Goal: Find specific fact

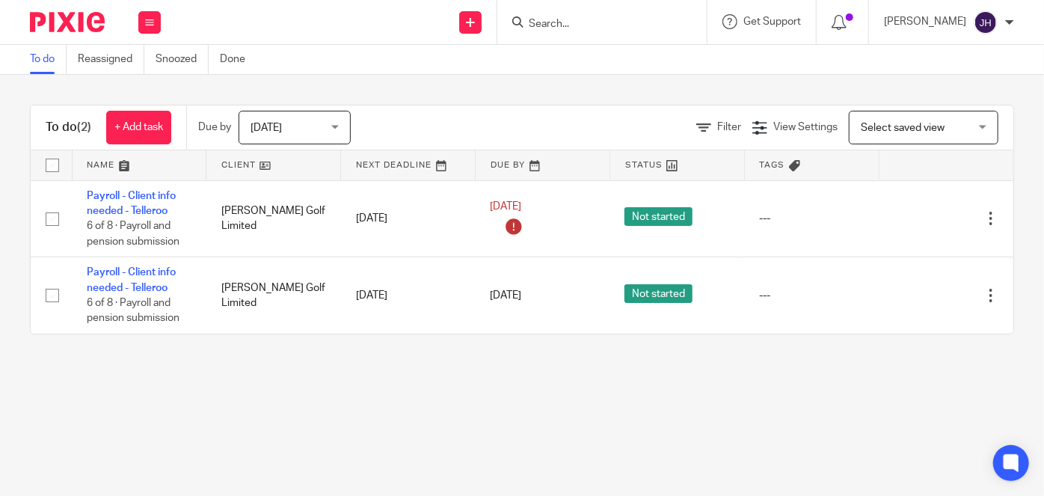
click at [617, 22] on input "Search" at bounding box center [594, 24] width 135 height 13
click at [622, 19] on input "Search" at bounding box center [594, 24] width 135 height 13
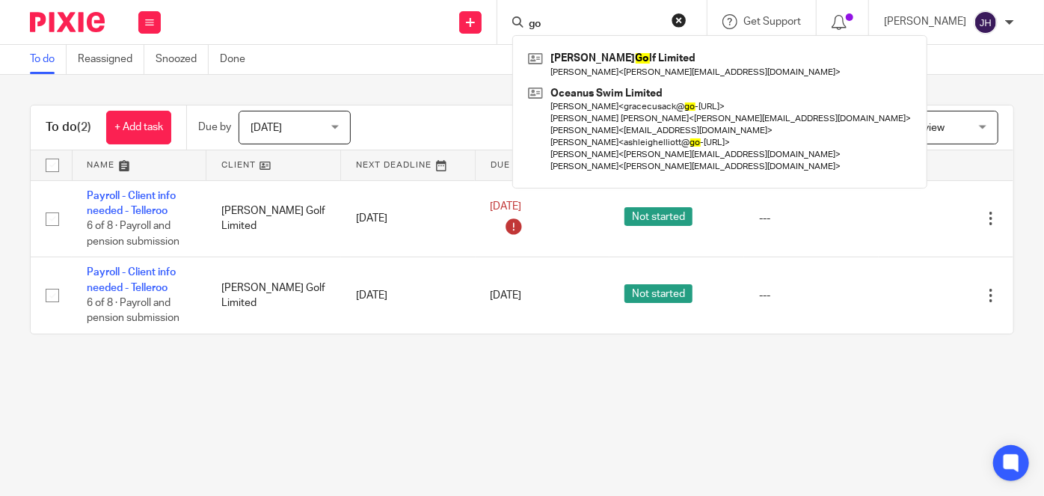
type input "g"
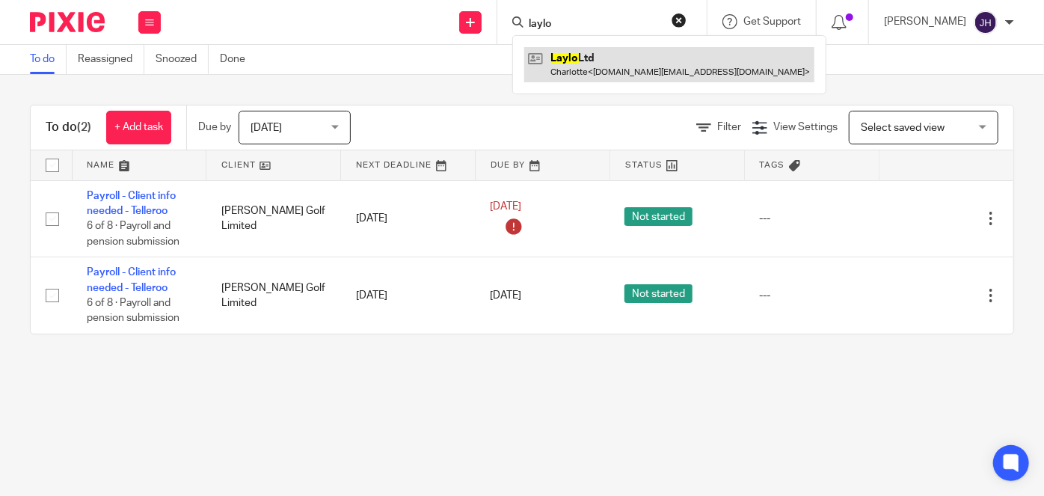
type input "laylo"
click at [642, 58] on link at bounding box center [669, 64] width 290 height 34
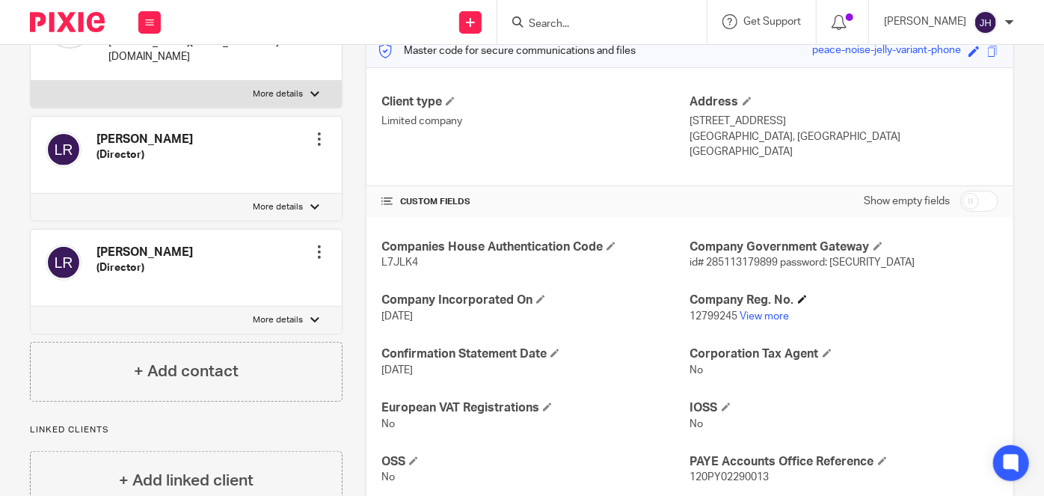
scroll to position [272, 0]
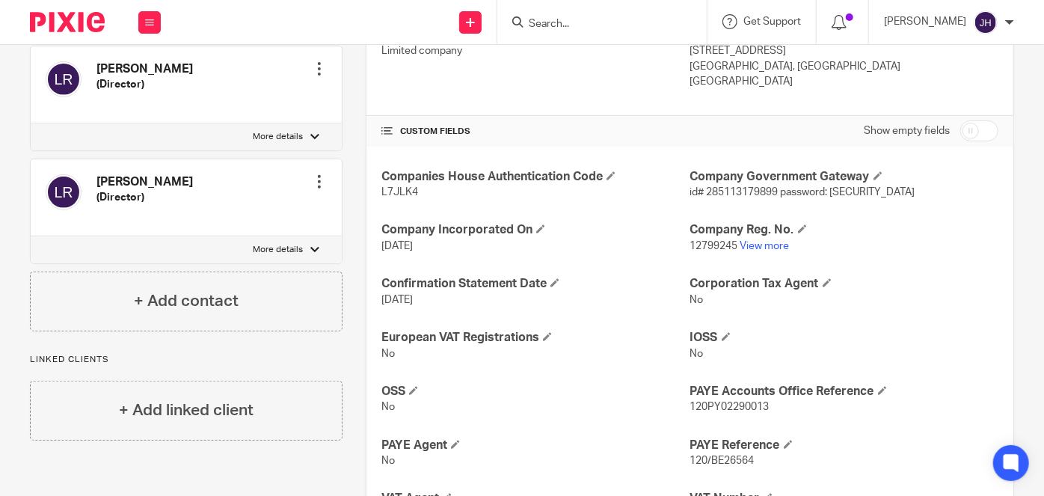
click at [728, 189] on span "id# 285113179899 password: [SECURITY_DATA]" at bounding box center [802, 192] width 225 height 10
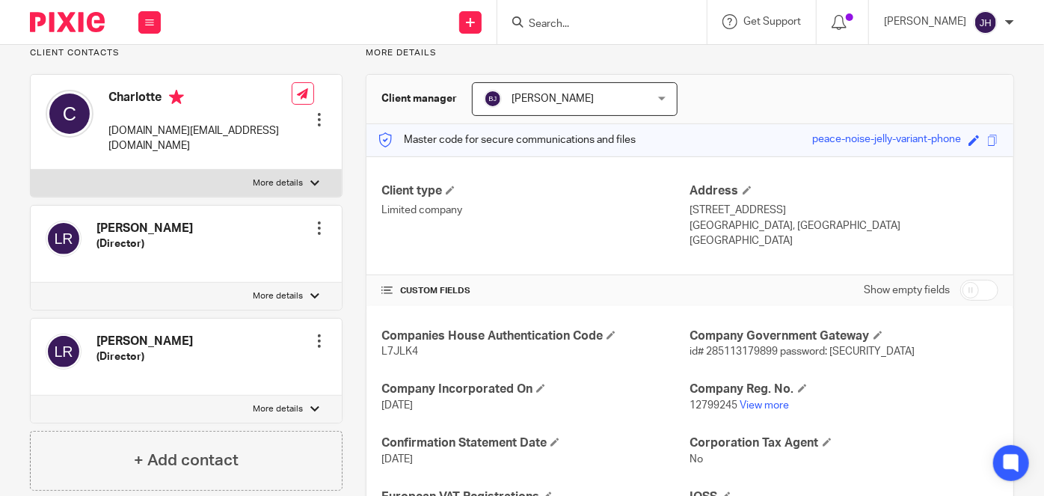
scroll to position [67, 0]
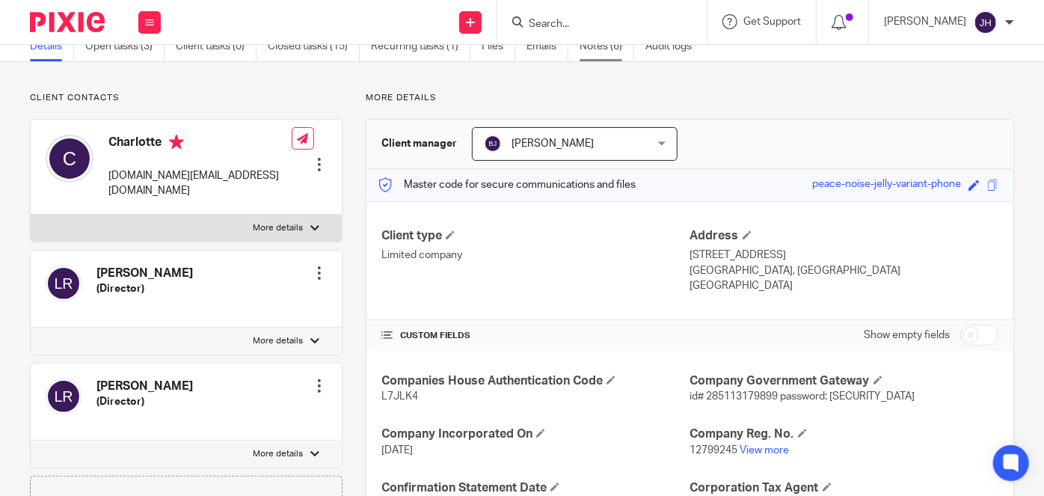
click at [607, 53] on link "Notes (6)" at bounding box center [607, 46] width 55 height 29
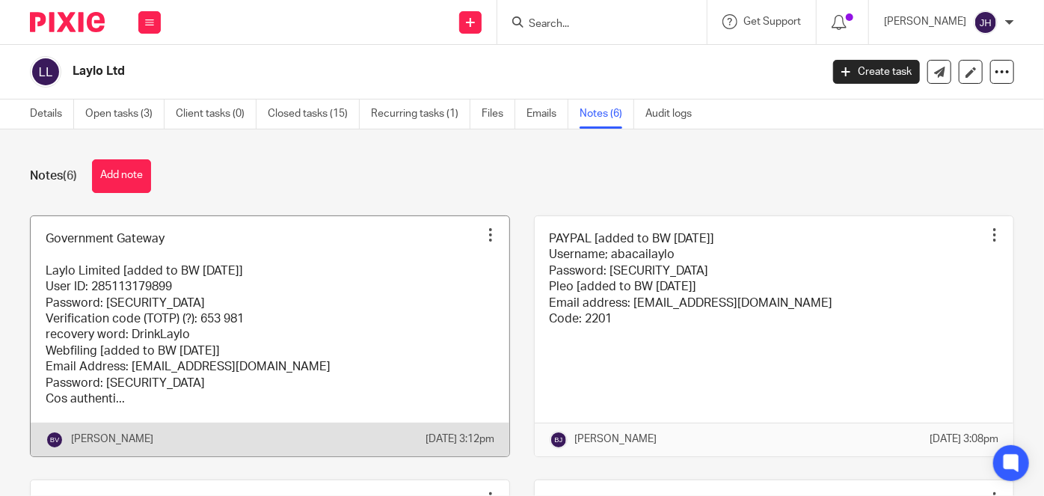
click at [413, 289] on link at bounding box center [270, 336] width 479 height 240
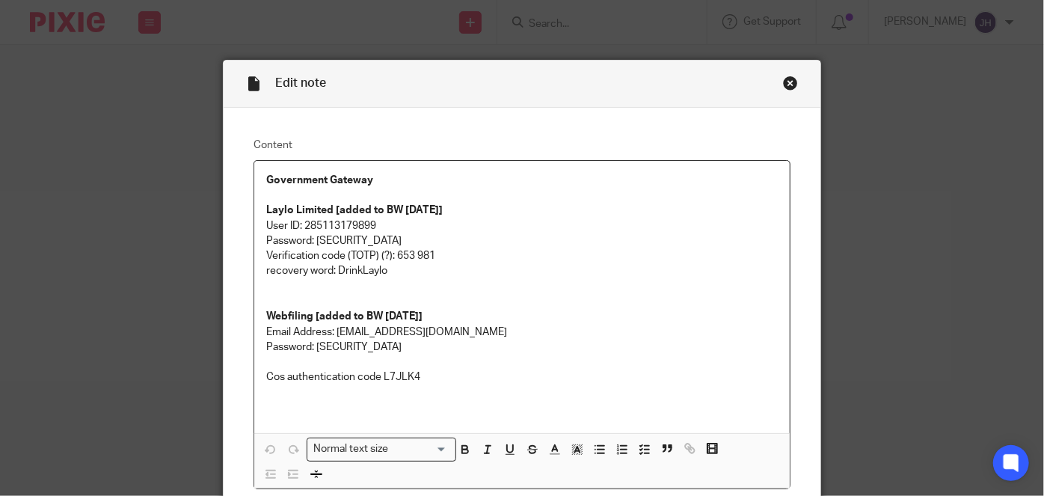
click at [337, 233] on p "Password: [SECURITY_DATA]" at bounding box center [522, 240] width 512 height 15
click at [341, 224] on p "User ID: 285113179899" at bounding box center [522, 225] width 512 height 15
copy p "285113179899"
